Goal: Task Accomplishment & Management: Manage account settings

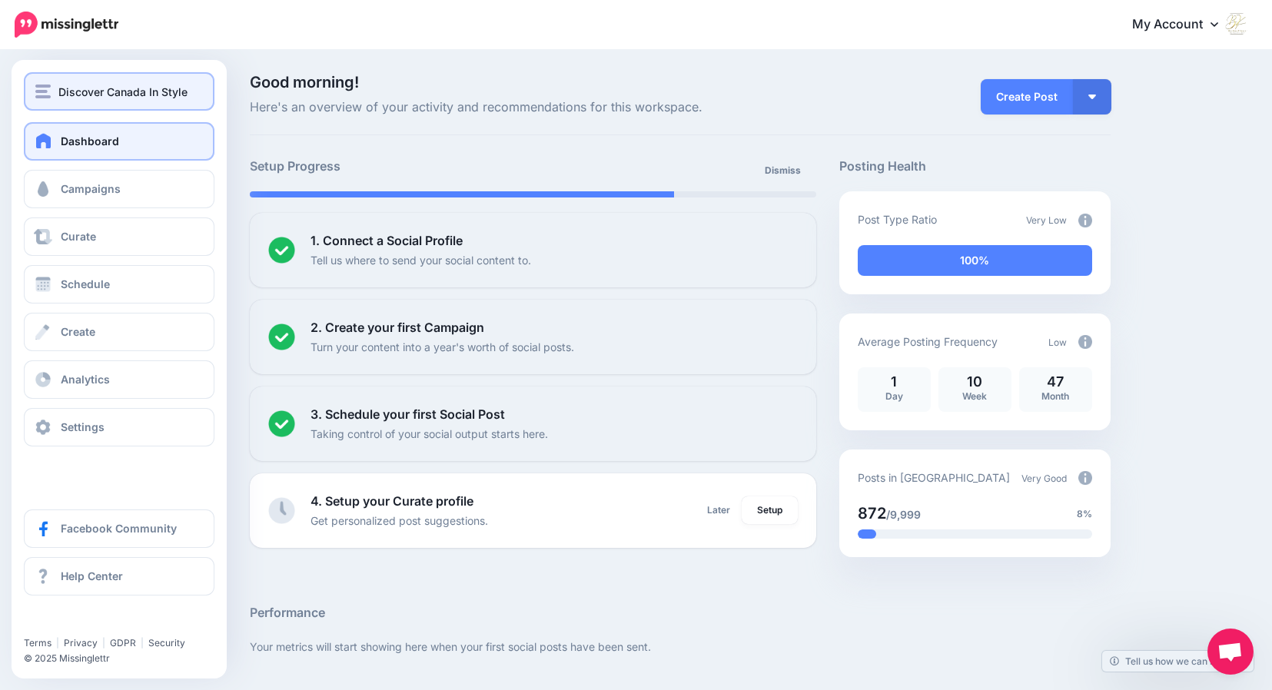
click at [55, 88] on div "Discover Canada In Style" at bounding box center [119, 92] width 168 height 18
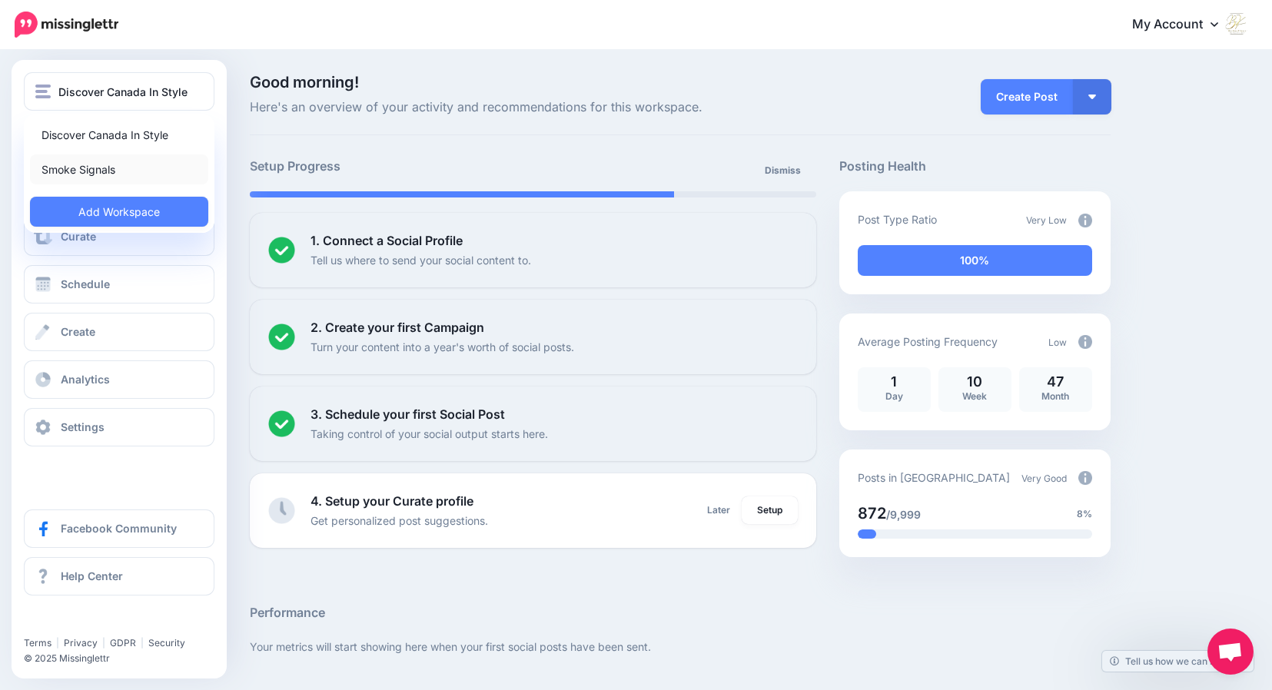
click at [73, 169] on link "Smoke Signals" at bounding box center [119, 169] width 178 height 30
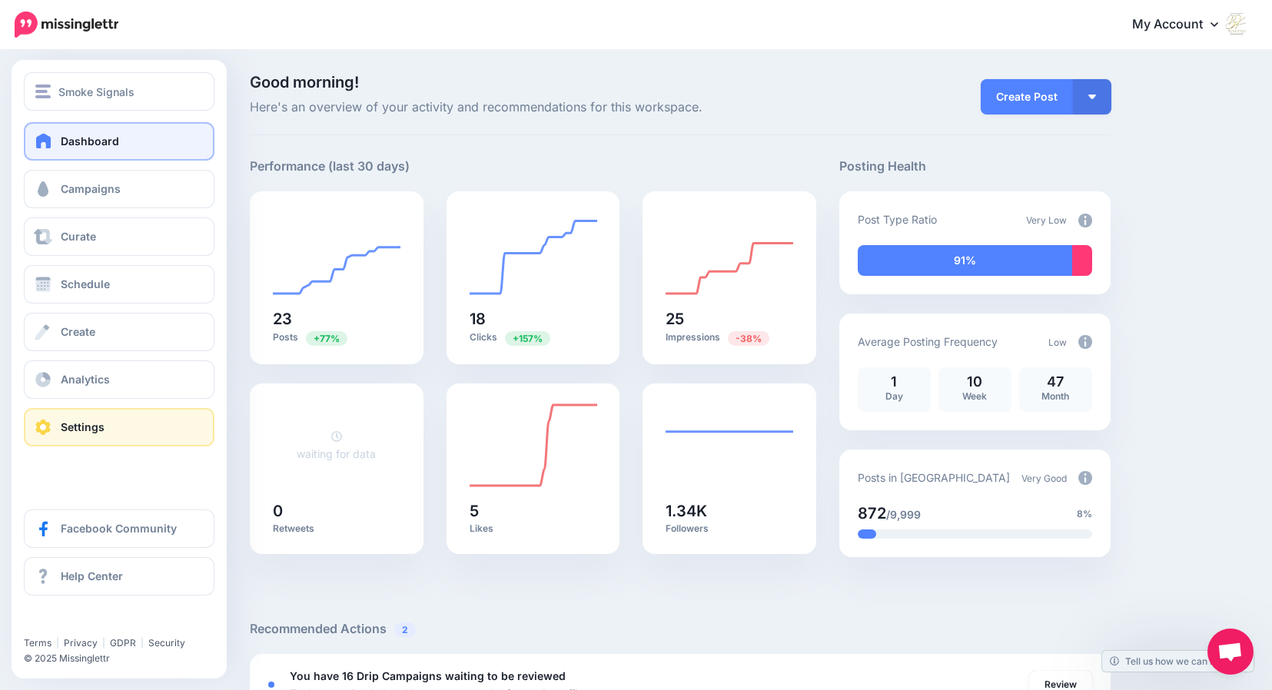
click at [80, 427] on span "Settings" at bounding box center [83, 426] width 44 height 13
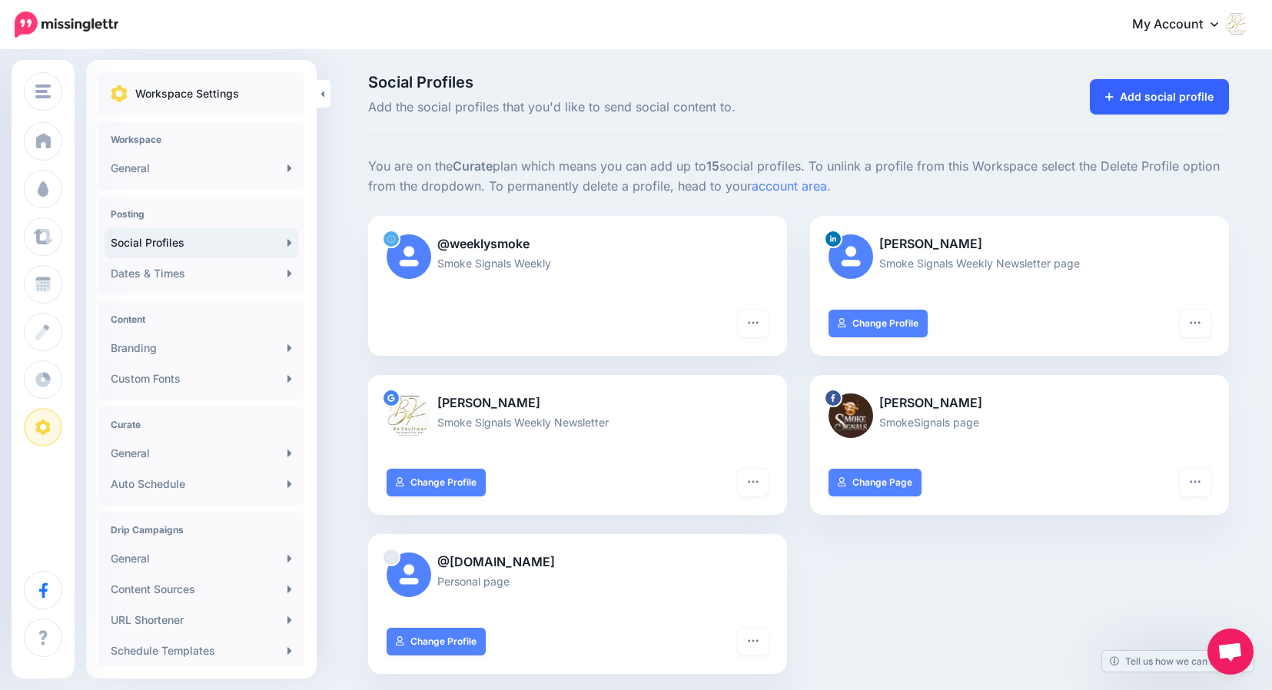
click at [1134, 100] on link "Add social profile" at bounding box center [1159, 96] width 139 height 35
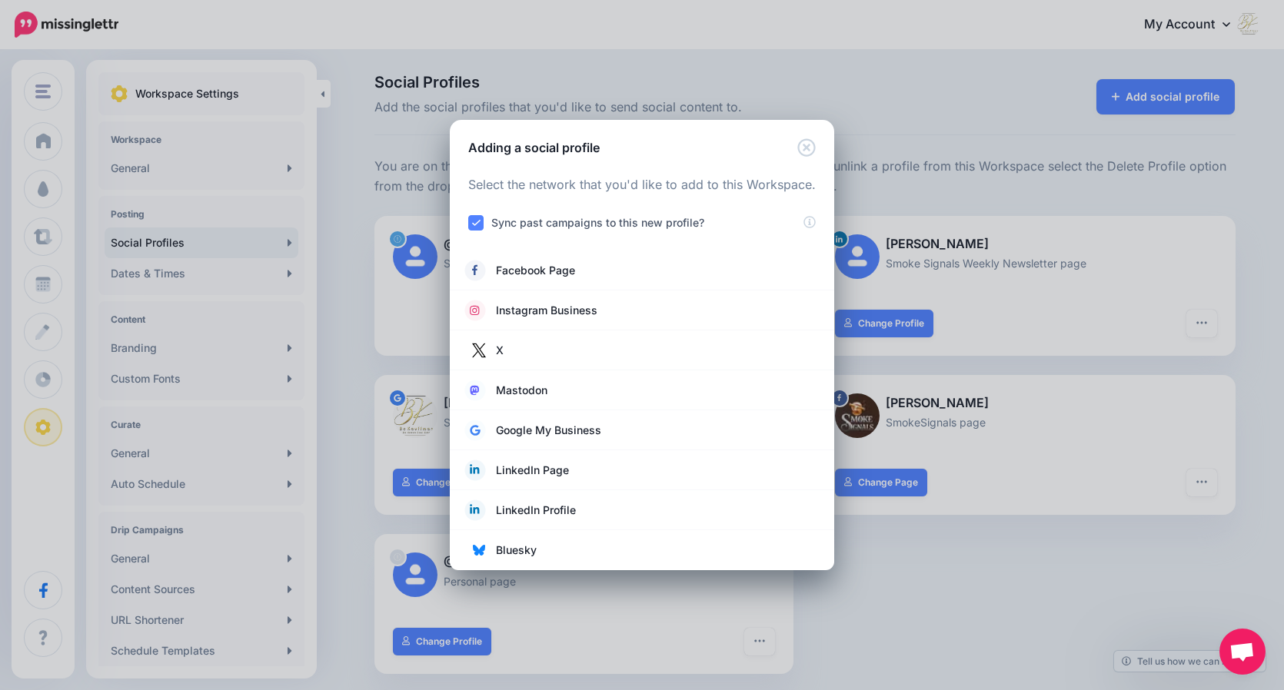
click at [948, 600] on div "Adding a social profile Loading Select the network that you'd like to add to th…" at bounding box center [642, 345] width 1284 height 690
click at [804, 145] on icon "Close" at bounding box center [806, 147] width 18 height 18
